Goal: Information Seeking & Learning: Learn about a topic

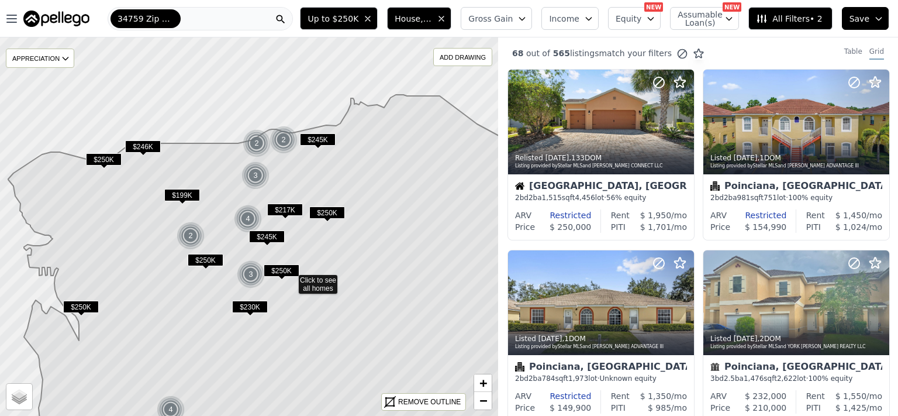
drag, startPoint x: 336, startPoint y: 145, endPoint x: 378, endPoint y: 198, distance: 67.0
click at [378, 198] on icon at bounding box center [299, 301] width 582 height 412
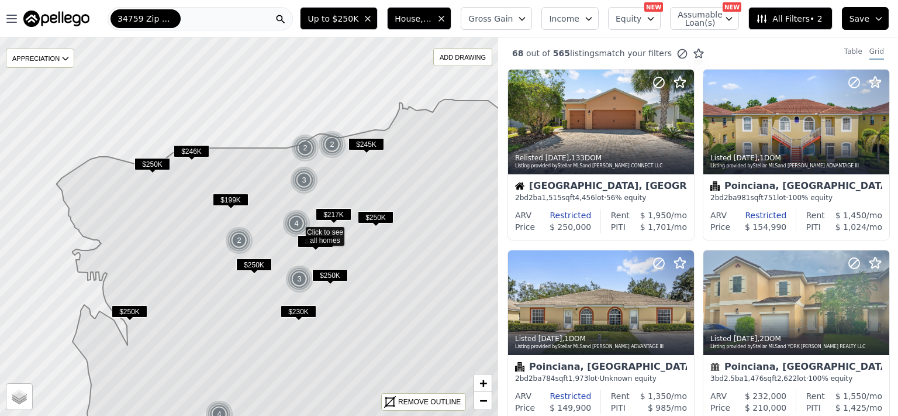
drag, startPoint x: 336, startPoint y: 170, endPoint x: 385, endPoint y: 175, distance: 48.7
click at [385, 175] on icon at bounding box center [327, 278] width 541 height 359
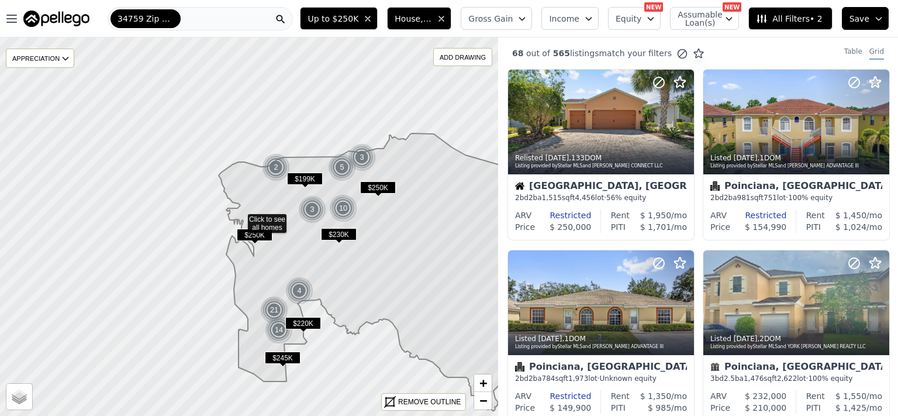
drag, startPoint x: 435, startPoint y: 231, endPoint x: 426, endPoint y: 223, distance: 12.1
click at [426, 223] on icon at bounding box center [379, 271] width 321 height 277
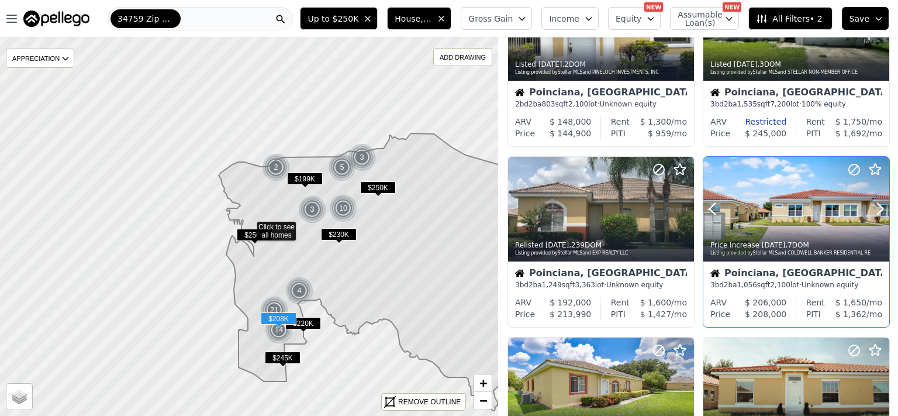
scroll to position [530, 0]
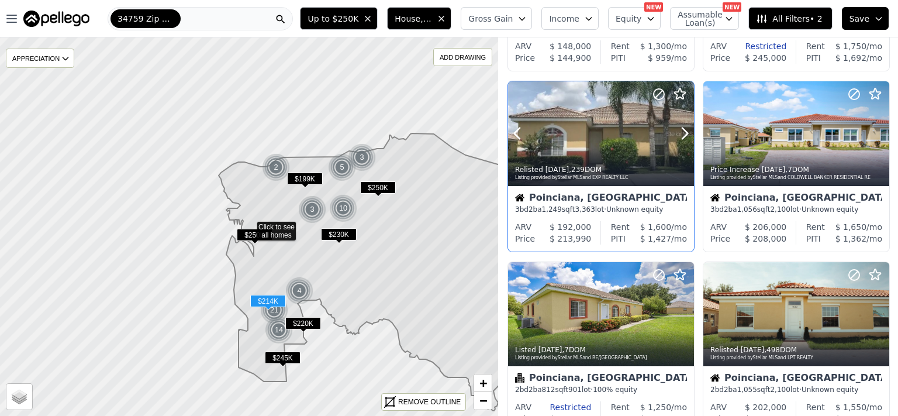
click at [556, 127] on div at bounding box center [601, 133] width 186 height 105
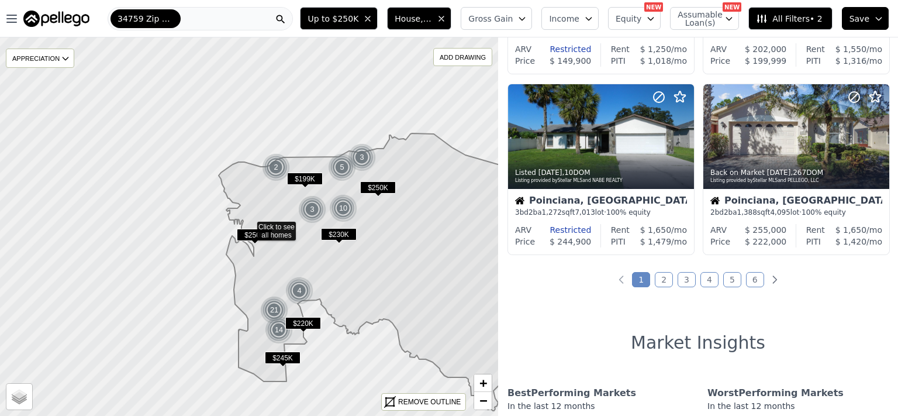
scroll to position [909, 0]
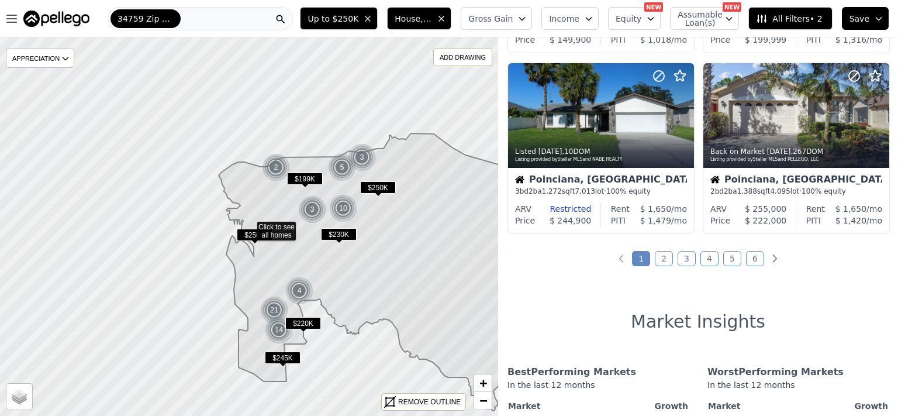
click at [656, 258] on link "2" at bounding box center [664, 258] width 18 height 15
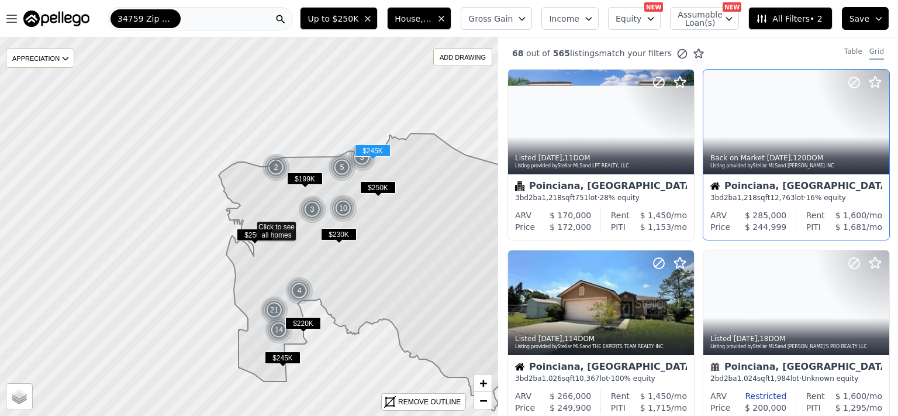
scroll to position [76, 0]
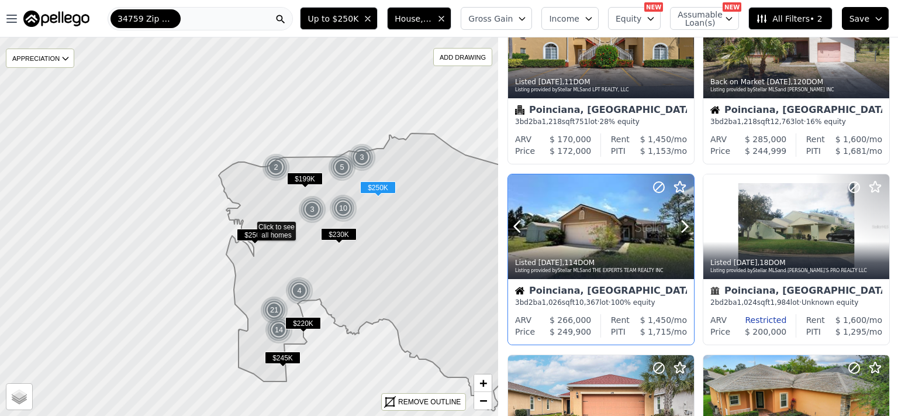
click at [580, 229] on div at bounding box center [601, 226] width 186 height 105
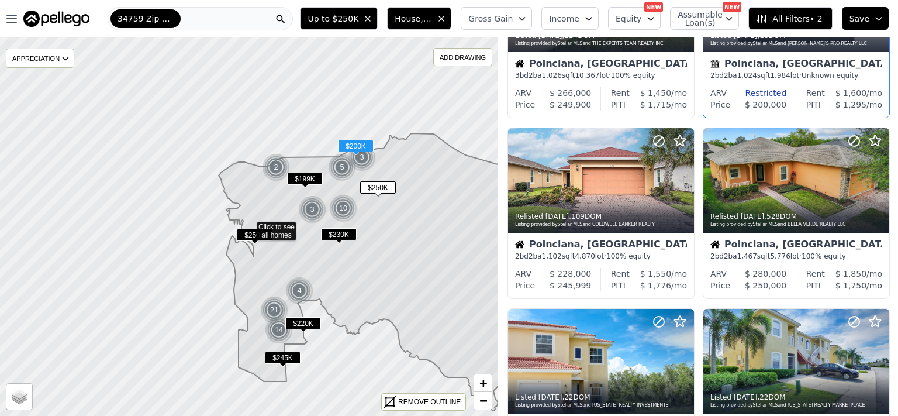
scroll to position [379, 0]
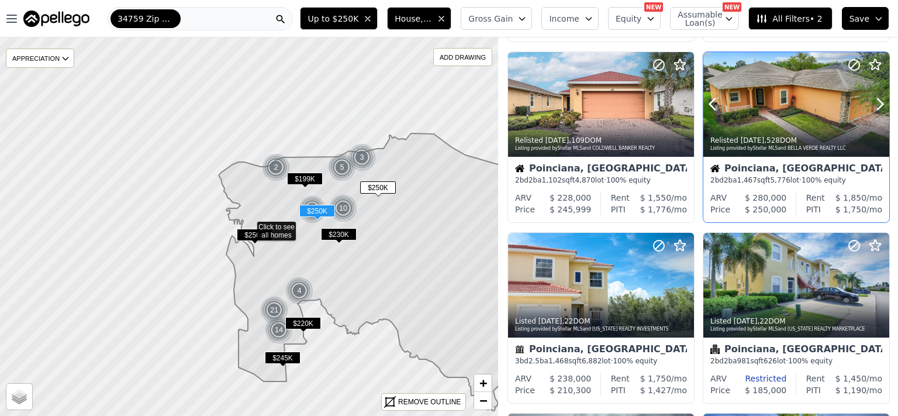
click at [787, 109] on div at bounding box center [796, 104] width 186 height 105
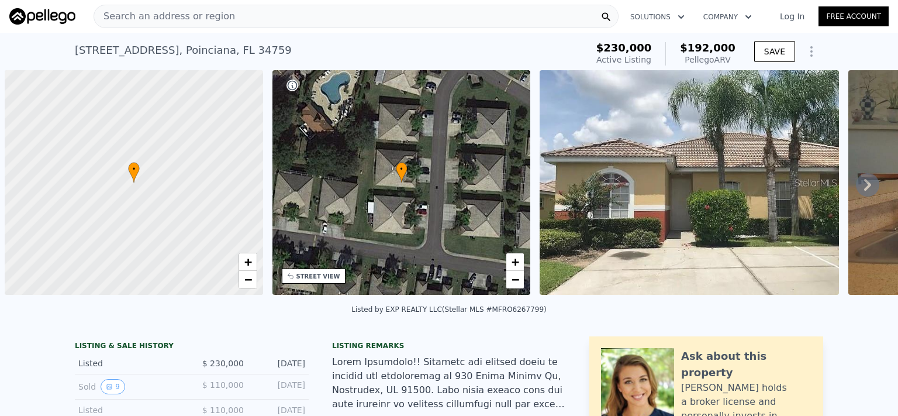
scroll to position [0, 5]
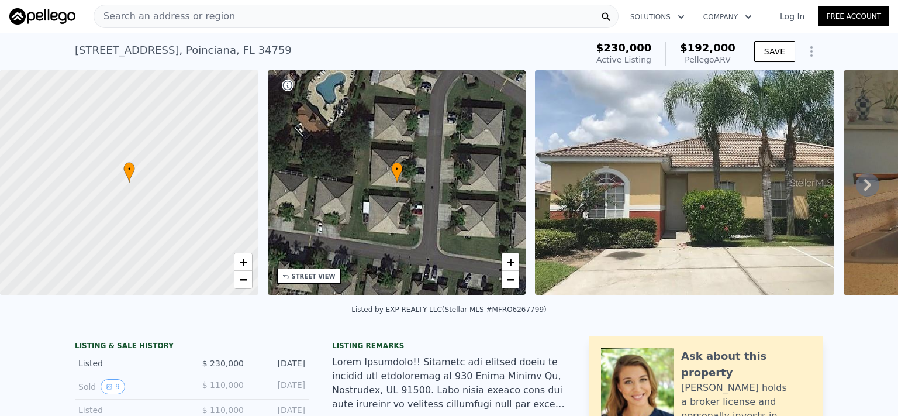
click at [856, 189] on icon at bounding box center [867, 184] width 23 height 23
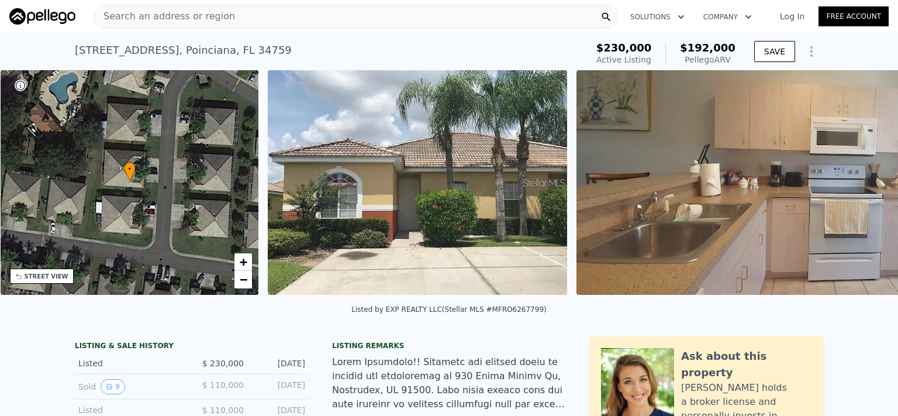
scroll to position [0, 272]
click at [856, 189] on icon at bounding box center [867, 184] width 23 height 23
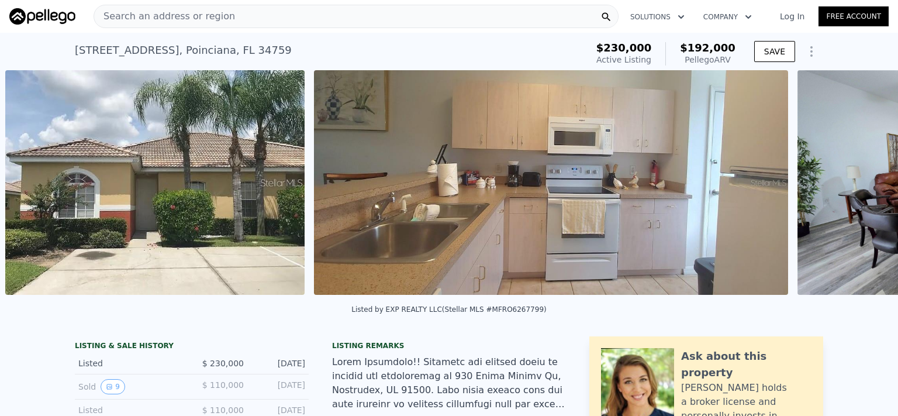
scroll to position [0, 535]
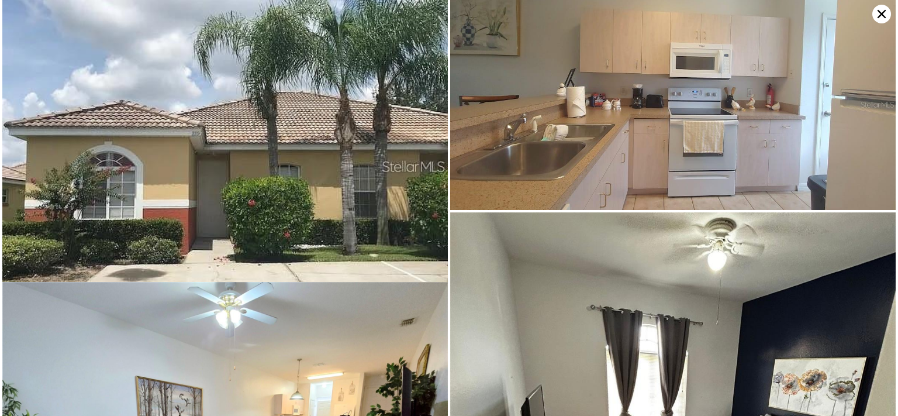
scroll to position [0, 0]
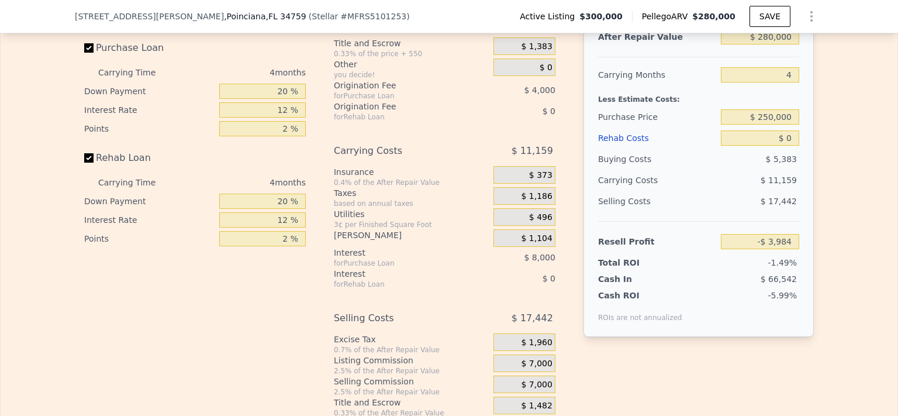
scroll to position [1890, 0]
